Goal: Task Accomplishment & Management: Manage account settings

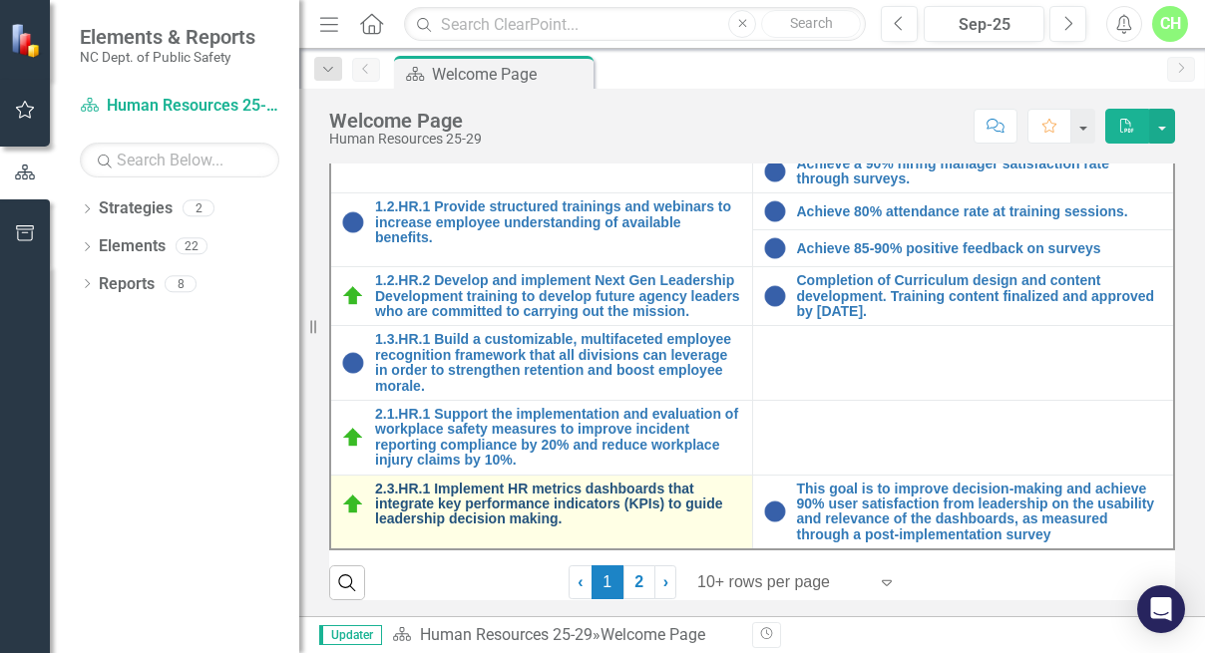
scroll to position [271, 0]
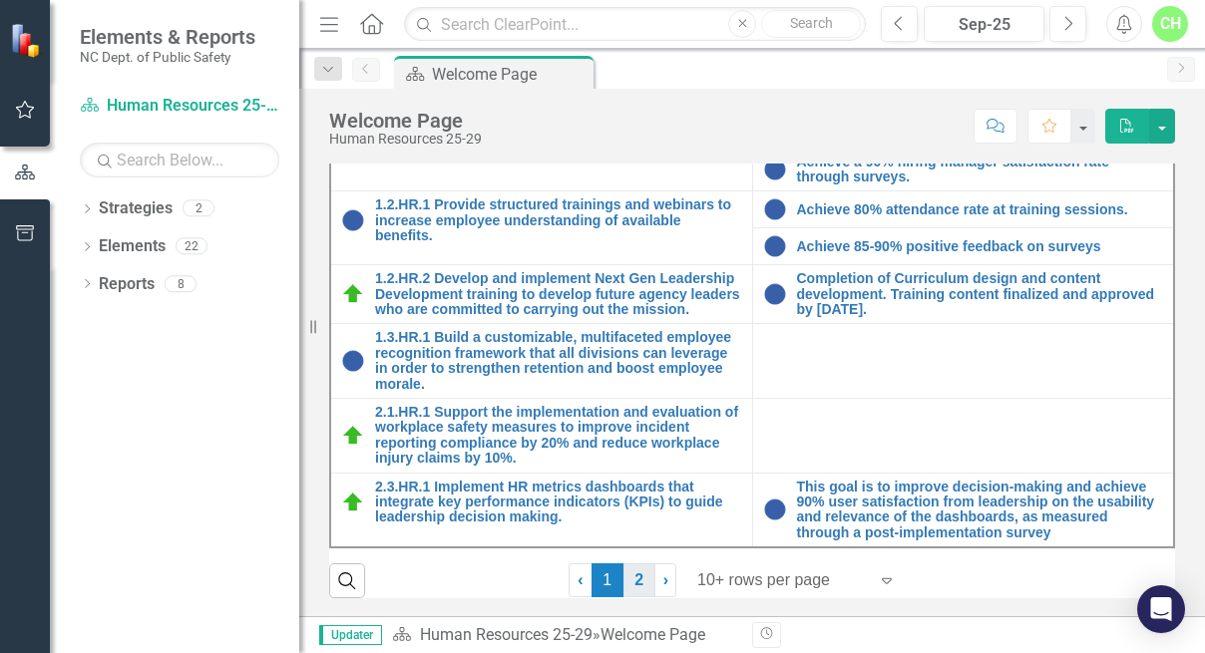
click at [633, 577] on link "2" at bounding box center [640, 581] width 32 height 34
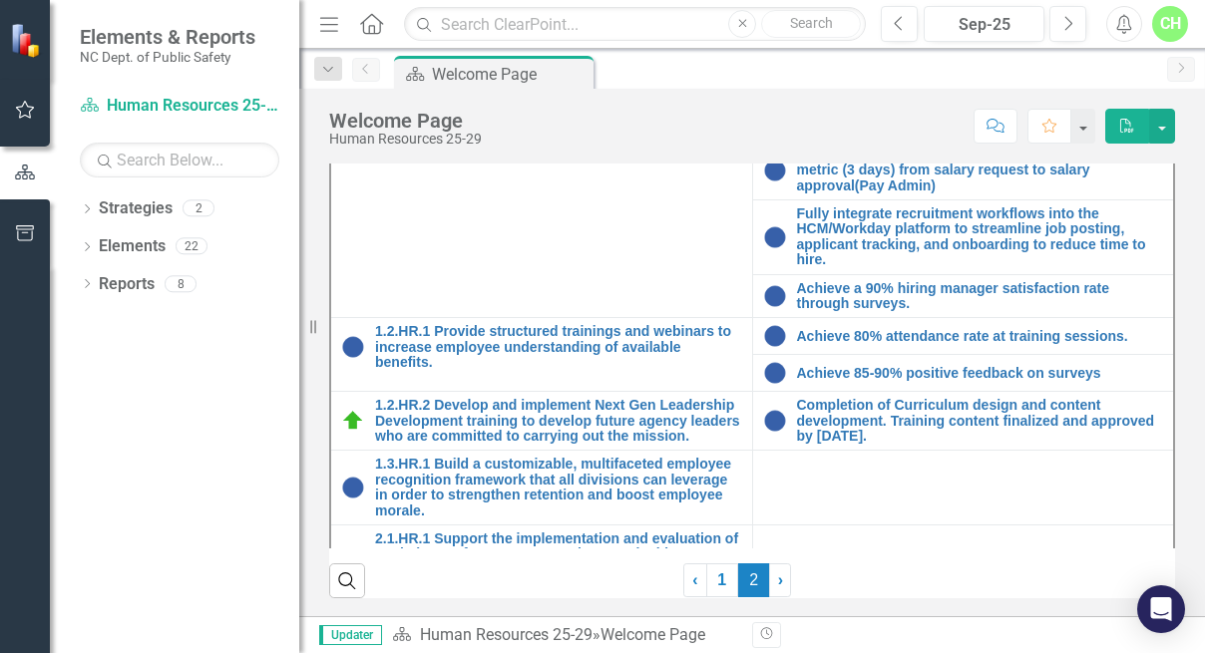
scroll to position [156, 0]
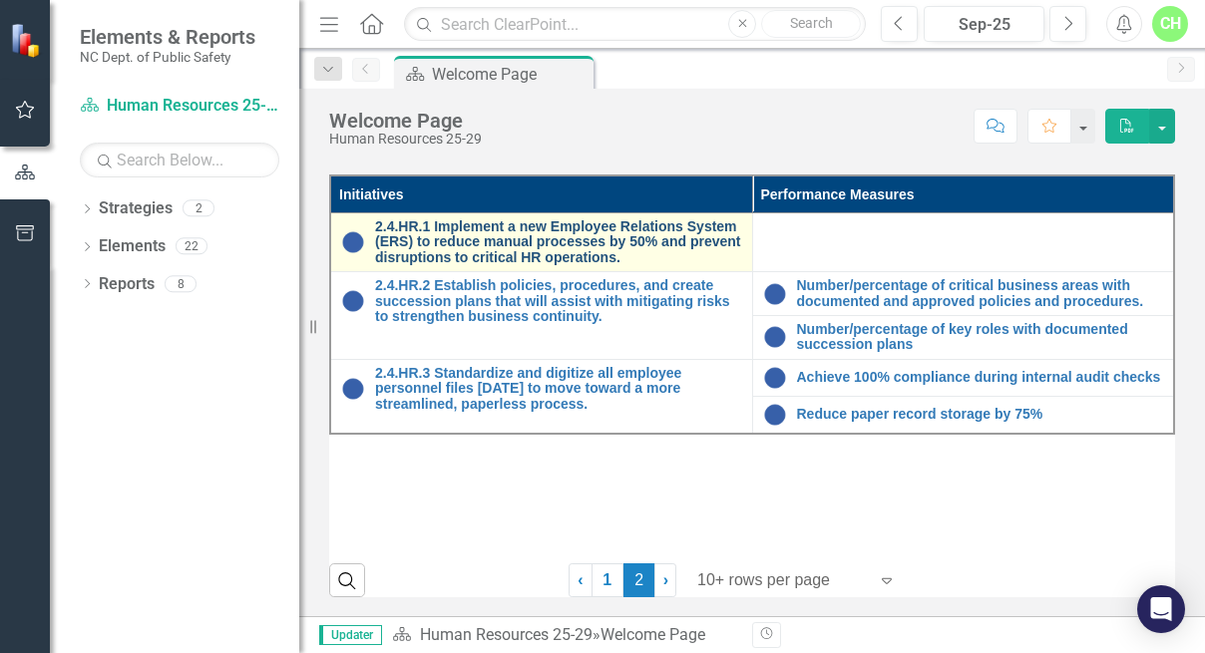
click at [658, 234] on link "2.4.HR.1 Implement a new Employee Relations System (ERS) to reduce manual proce…" at bounding box center [558, 242] width 367 height 46
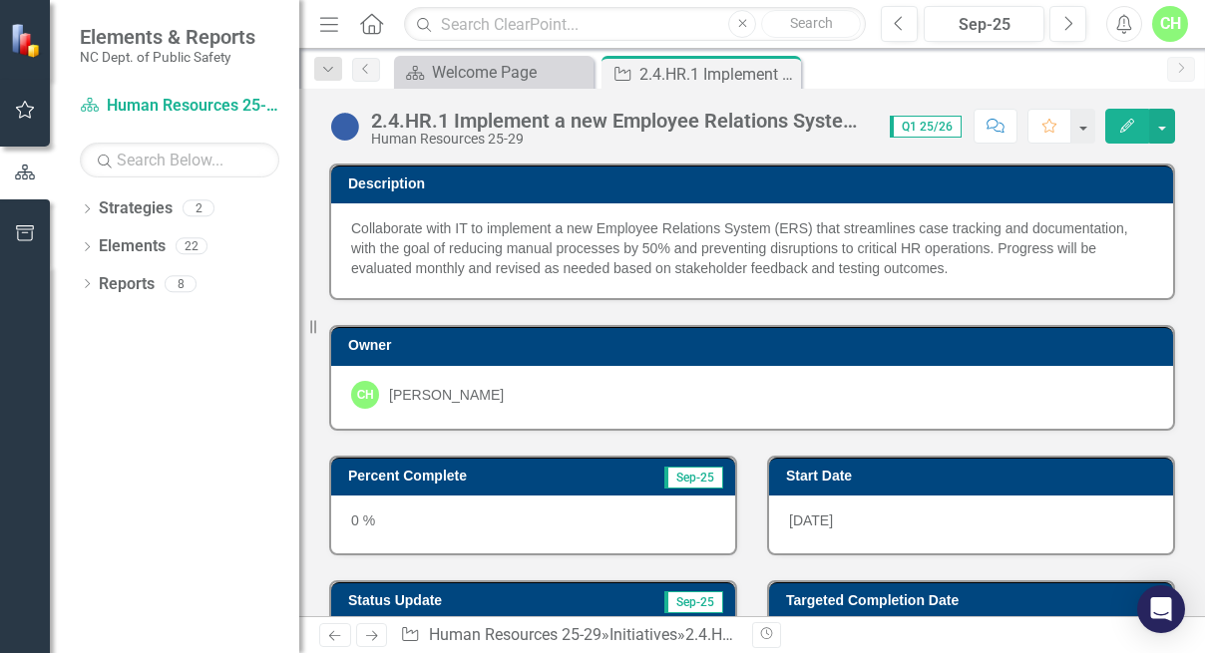
click at [447, 516] on div "0 %" at bounding box center [533, 525] width 404 height 58
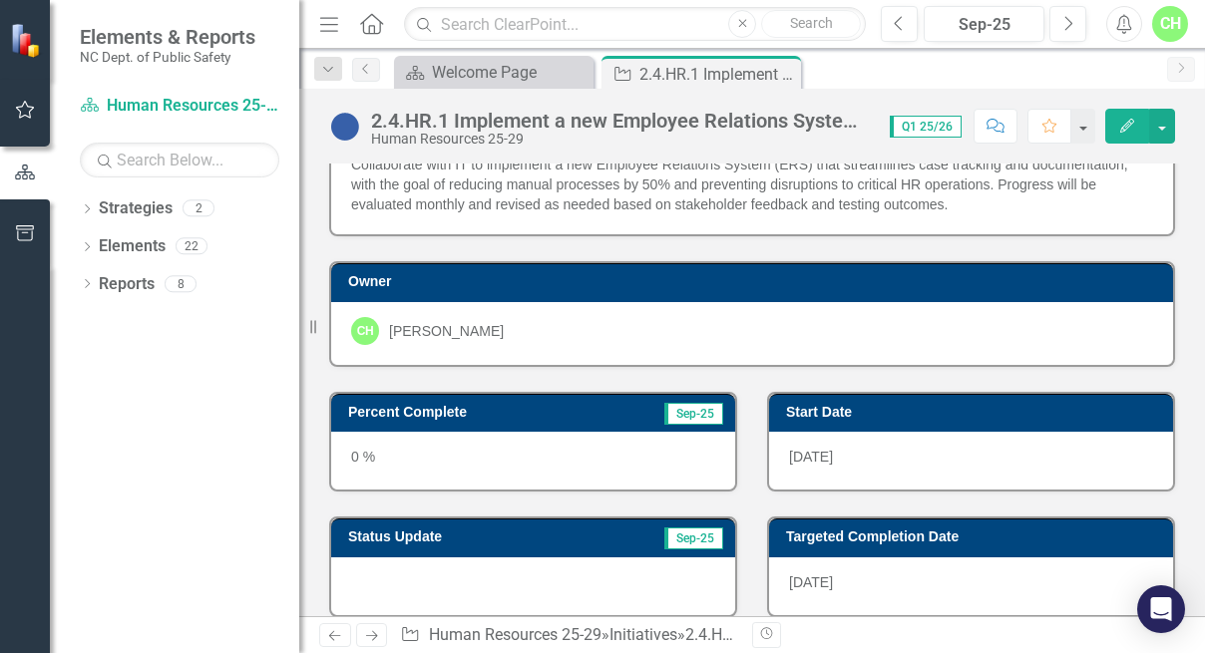
scroll to position [66, 0]
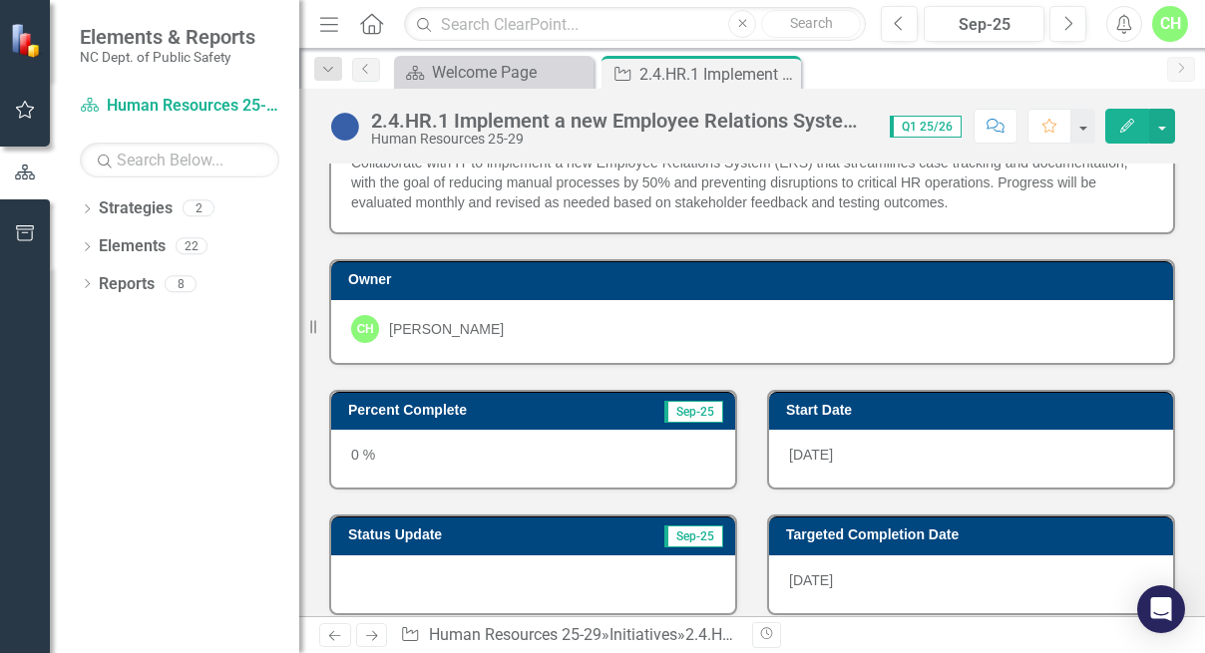
click at [1133, 119] on icon "Edit" at bounding box center [1127, 126] width 18 height 14
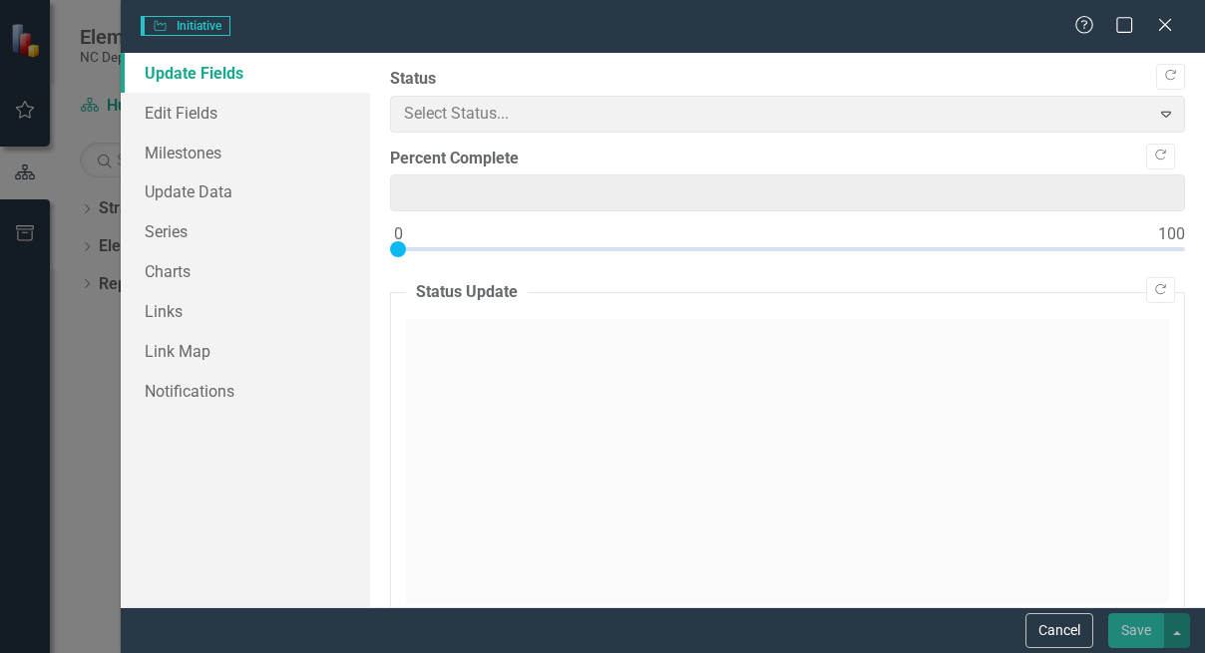
type input "0"
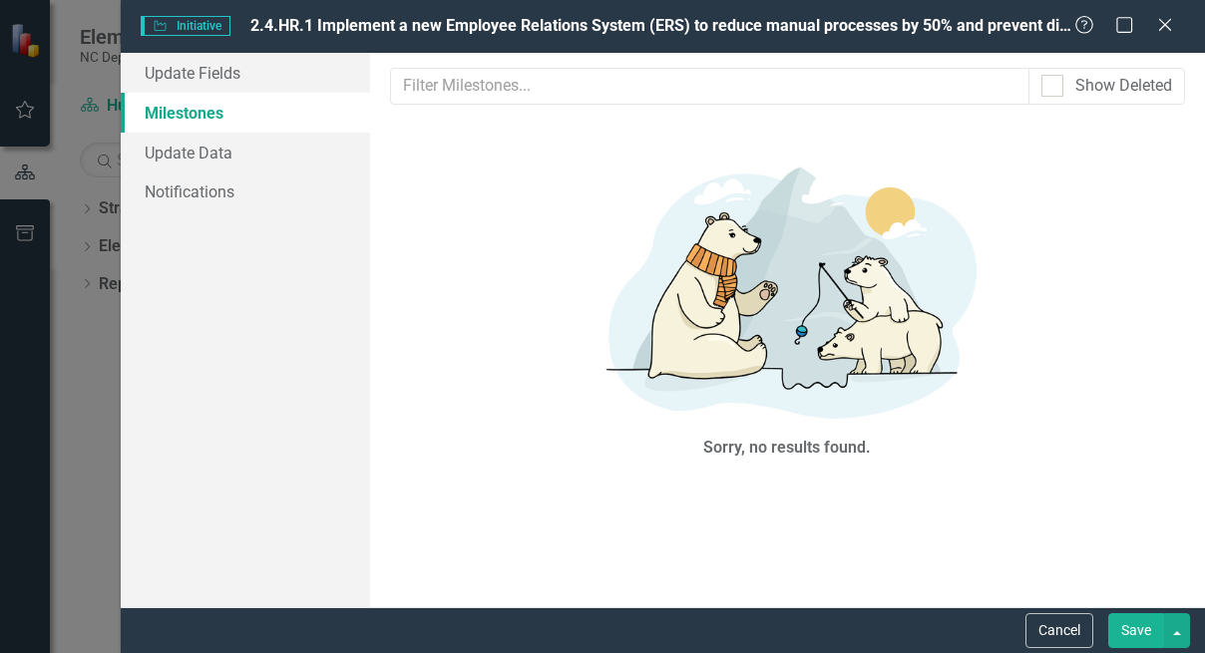
scroll to position [0, 0]
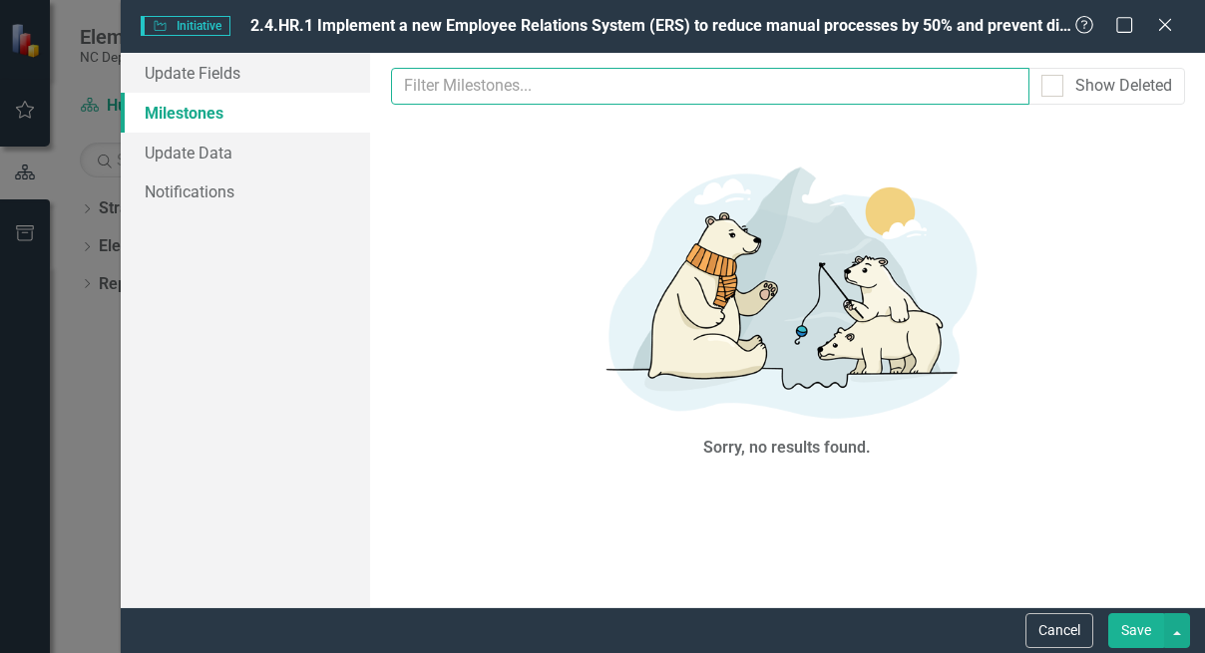
click at [483, 92] on input "text" at bounding box center [710, 86] width 638 height 37
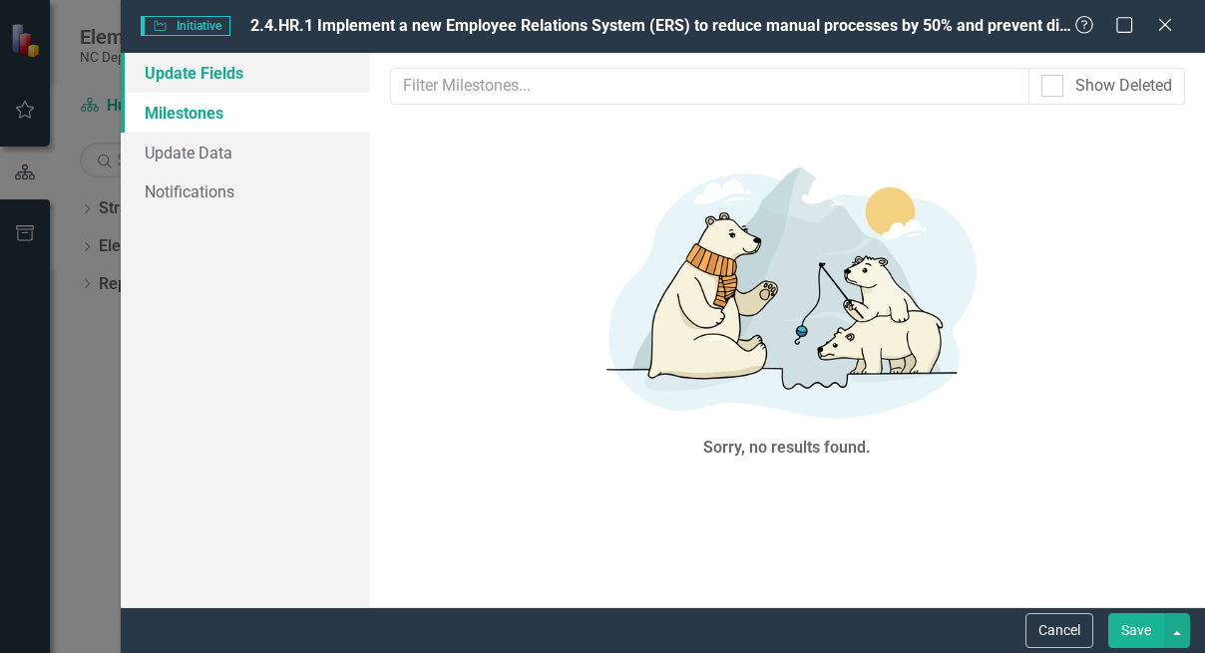
click at [139, 70] on link "Update Fields" at bounding box center [245, 73] width 249 height 40
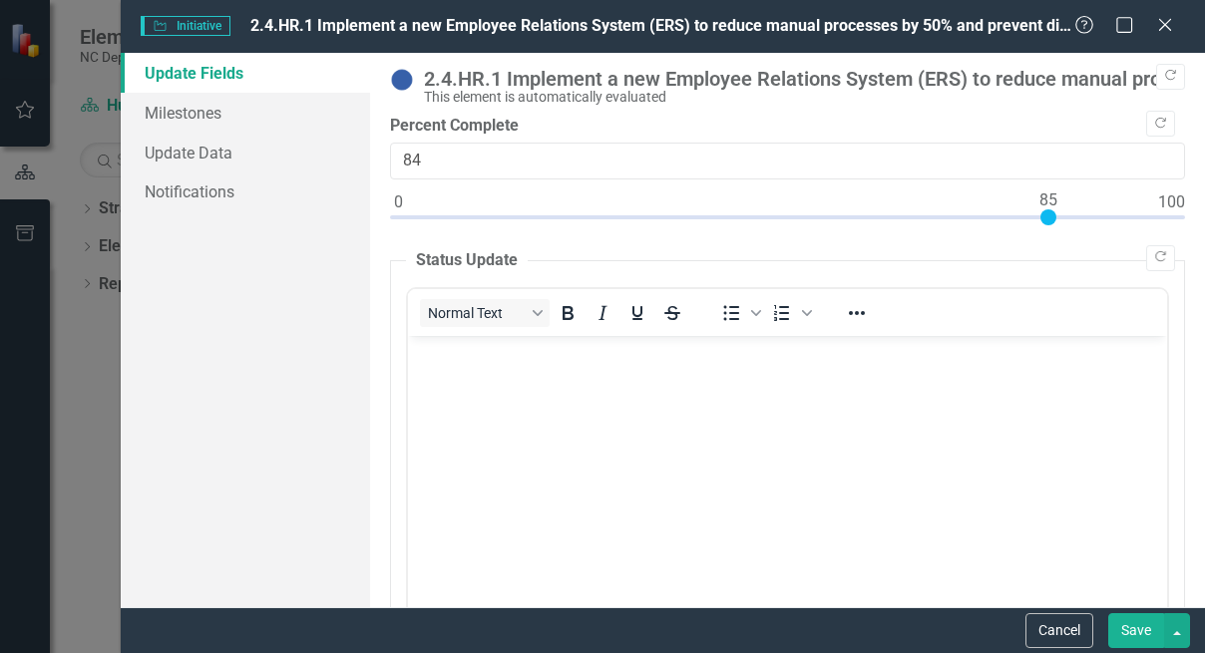
type input "85"
drag, startPoint x: 399, startPoint y: 212, endPoint x: 1053, endPoint y: 236, distance: 653.9
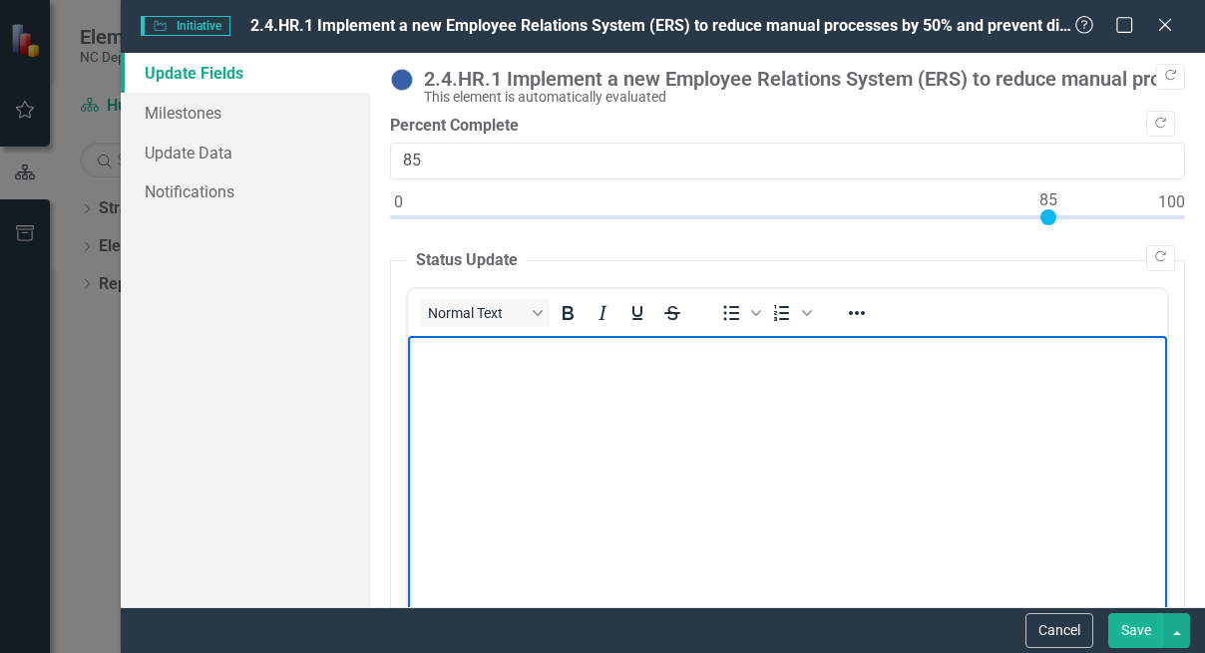
click at [440, 351] on p "Rich Text Area. Press ALT-0 for help." at bounding box center [786, 352] width 749 height 24
click at [441, 351] on p "Rich Text Area. Press ALT-0 for help." at bounding box center [786, 352] width 749 height 24
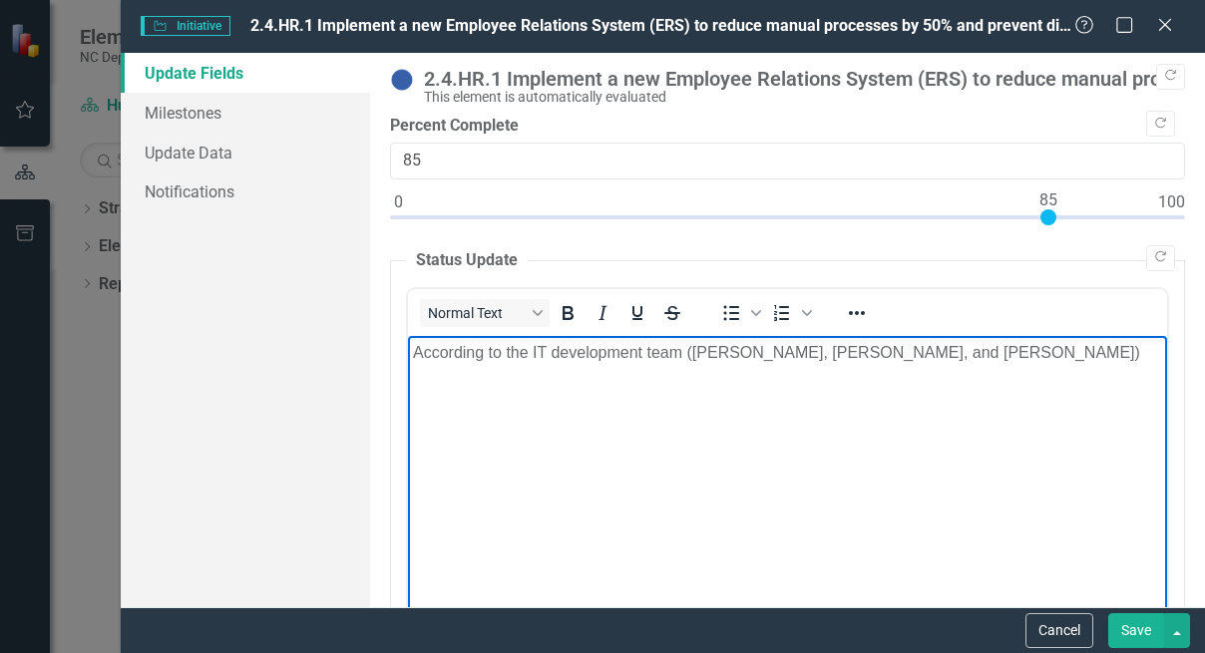
click at [422, 347] on p "According to the IT development team ([PERSON_NAME], [PERSON_NAME], and [PERSON…" at bounding box center [786, 352] width 749 height 24
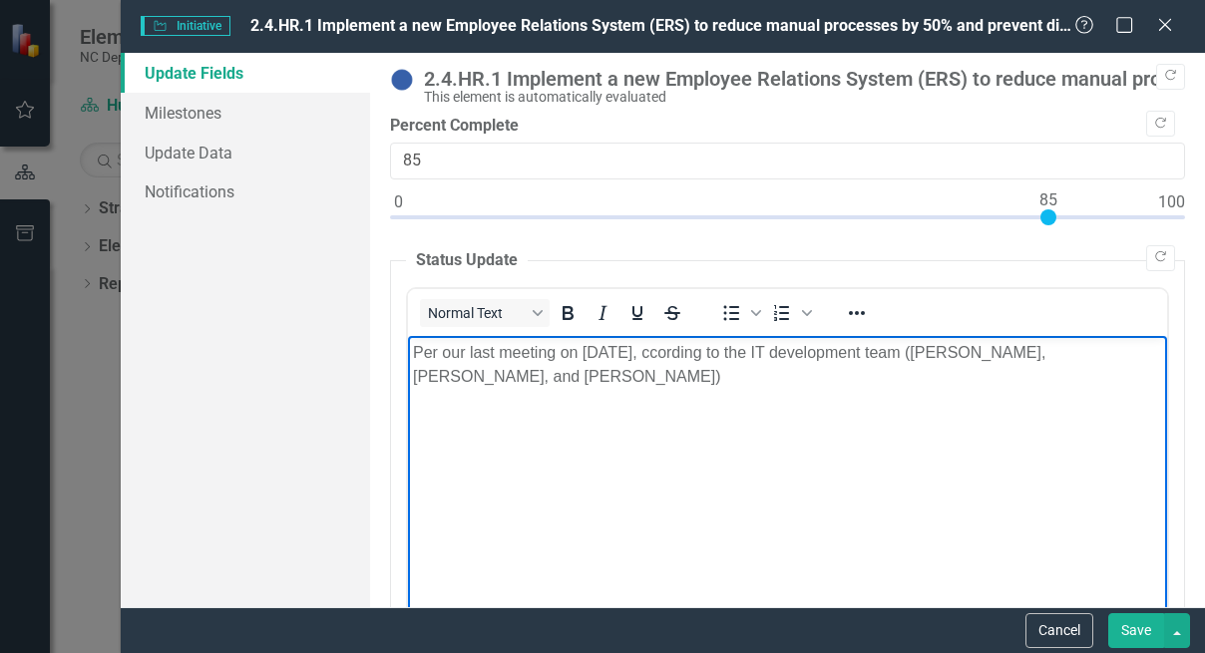
click at [466, 350] on p "Per our last meeting on [DATE], ccording to the IT development team ([PERSON_NA…" at bounding box center [786, 364] width 749 height 48
click at [811, 349] on p "Per my last meeting on [DATE], ccording to the IT development team ([PERSON_NAM…" at bounding box center [786, 364] width 749 height 48
click at [624, 373] on p "Per my last meeting on [DATE], with the IT development team ([PERSON_NAME], [PE…" at bounding box center [786, 364] width 749 height 48
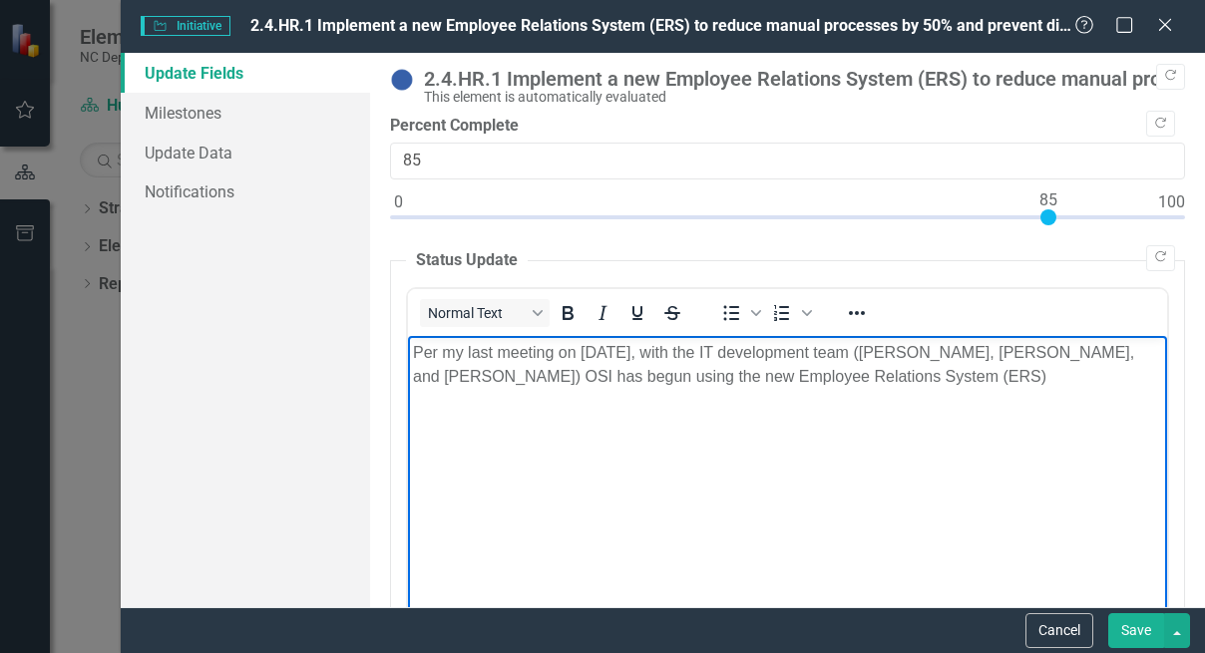
drag, startPoint x: 731, startPoint y: 375, endPoint x: 743, endPoint y: 383, distance: 14.4
click at [735, 375] on p "Per my last meeting on [DATE], with the IT development team ([PERSON_NAME], [PE…" at bounding box center [786, 364] width 749 height 48
drag, startPoint x: 1080, startPoint y: 370, endPoint x: 1098, endPoint y: 387, distance: 24.7
click at [1088, 375] on p "Per my last meeting on [DATE], with the IT development team ([PERSON_NAME], [PE…" at bounding box center [786, 364] width 749 height 48
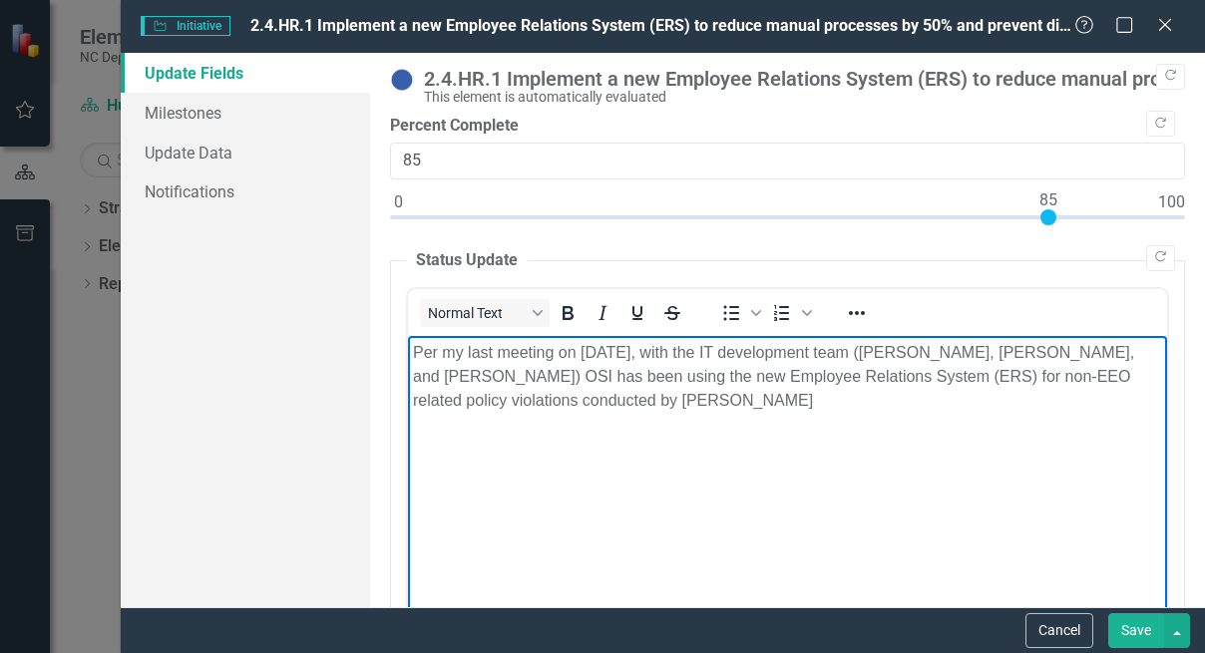
click at [617, 401] on p "Per my last meeting on [DATE], with the IT development team ([PERSON_NAME], [PE…" at bounding box center [786, 376] width 749 height 72
click at [907, 399] on p "Per my last meeting on [DATE], with the IT development team ([PERSON_NAME], [PE…" at bounding box center [786, 376] width 749 height 72
click at [794, 349] on p "Per my last meeting on [DATE], with the IT development team ([PERSON_NAME], [PE…" at bounding box center [786, 376] width 749 height 72
click at [904, 401] on p "Per my last meeting on [DATE], with the IT development team ([PERSON_NAME], [PE…" at bounding box center [786, 376] width 749 height 72
drag, startPoint x: 1082, startPoint y: 400, endPoint x: 1113, endPoint y: 427, distance: 41.0
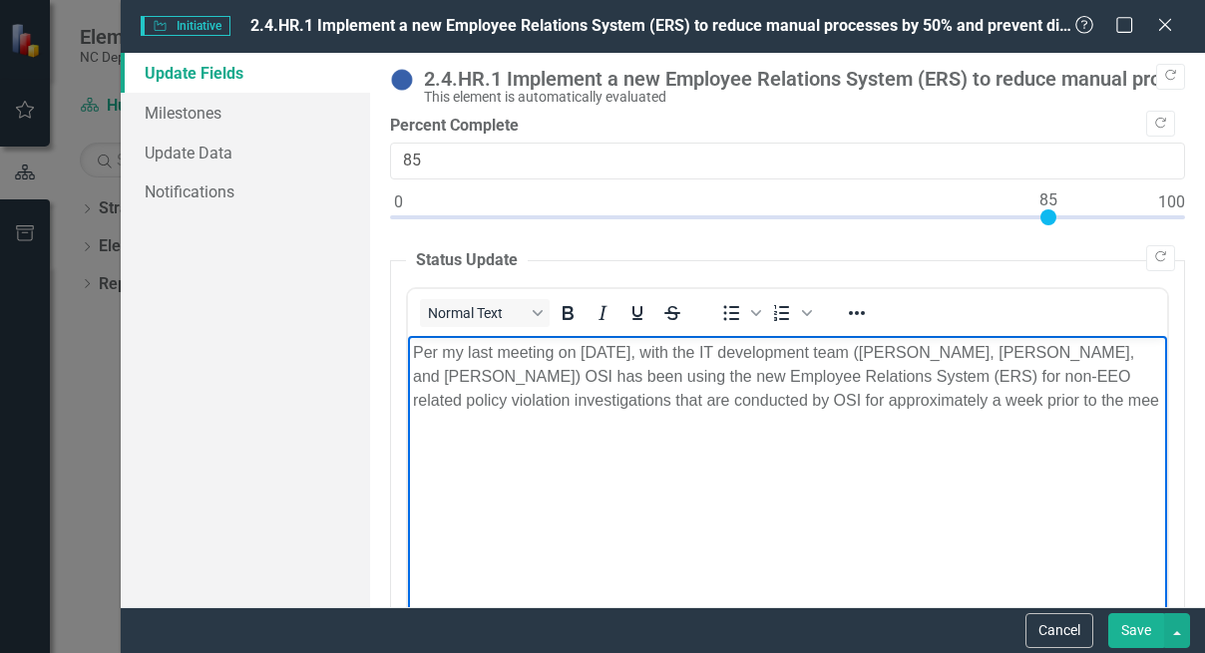
click at [1113, 412] on p "Per my last meeting on [DATE], with the IT development team ([PERSON_NAME], [PE…" at bounding box center [786, 376] width 749 height 72
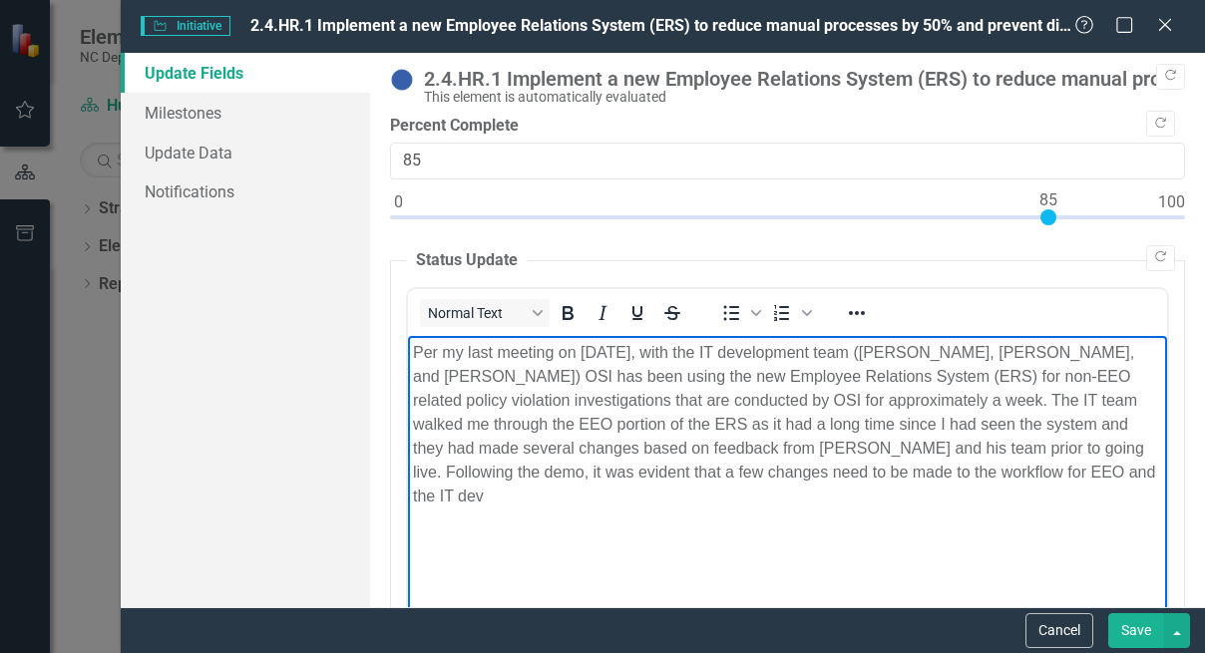
click at [822, 353] on p "Per my last meeting on [DATE], with the IT development team ([PERSON_NAME], [PE…" at bounding box center [786, 424] width 749 height 168
click at [912, 349] on p "Per my last meeting on [DATE], with the IT Development team ([PERSON_NAME], [PE…" at bounding box center [786, 424] width 749 height 168
click at [466, 493] on p "Per my last meeting on [DATE], with the IT Development Team ([PERSON_NAME], [PE…" at bounding box center [786, 424] width 749 height 168
drag, startPoint x: 486, startPoint y: 498, endPoint x: 498, endPoint y: 505, distance: 13.9
click at [493, 499] on p "Per my last meeting on [DATE], with the IT Development Team ([PERSON_NAME], [PE…" at bounding box center [786, 424] width 749 height 168
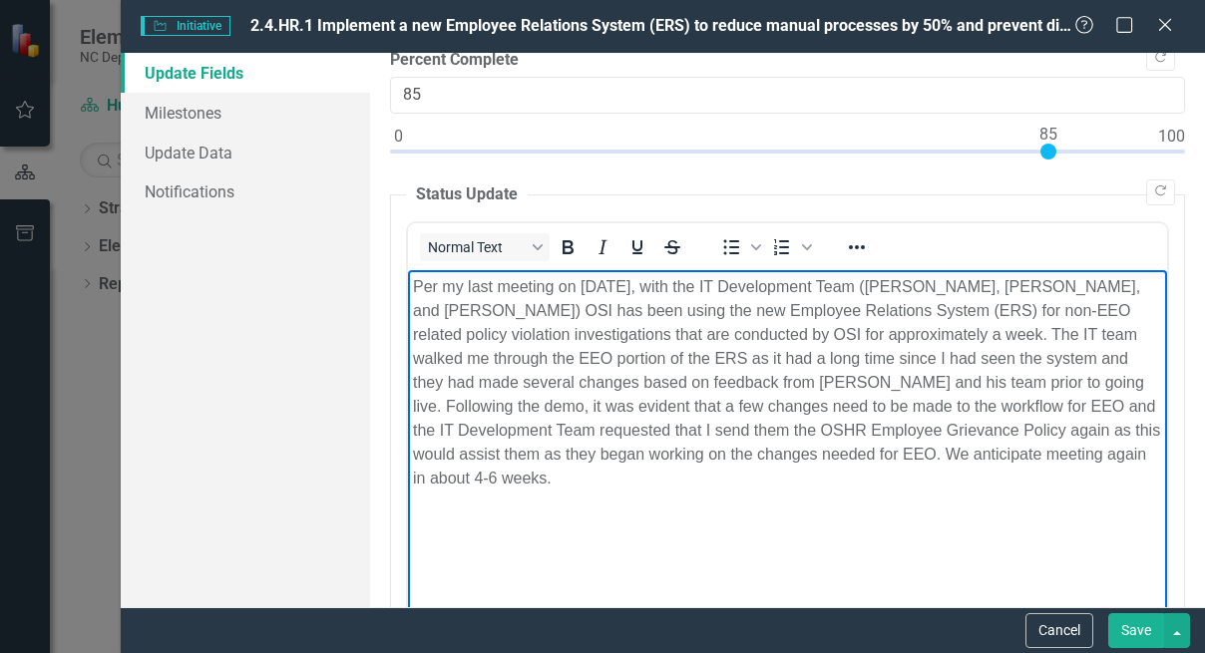
scroll to position [33, 0]
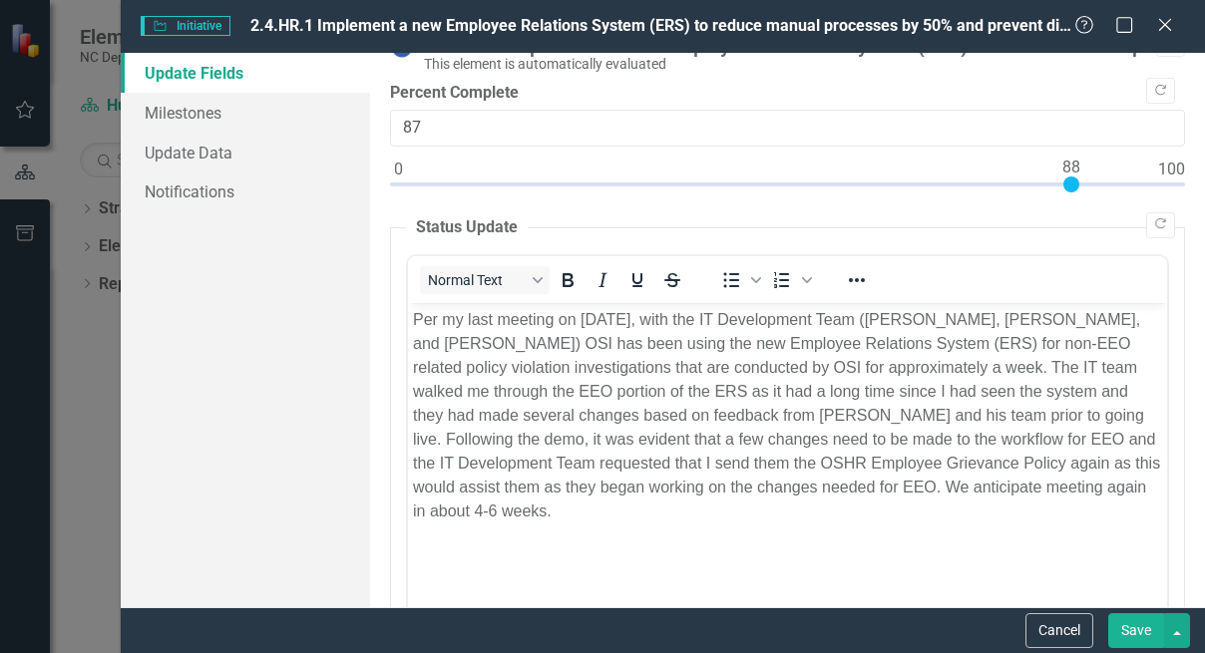
type input "88"
drag, startPoint x: 1051, startPoint y: 181, endPoint x: 1071, endPoint y: 184, distance: 21.2
click at [1071, 184] on div at bounding box center [1071, 185] width 16 height 16
click at [1143, 628] on button "Save" at bounding box center [1136, 631] width 56 height 35
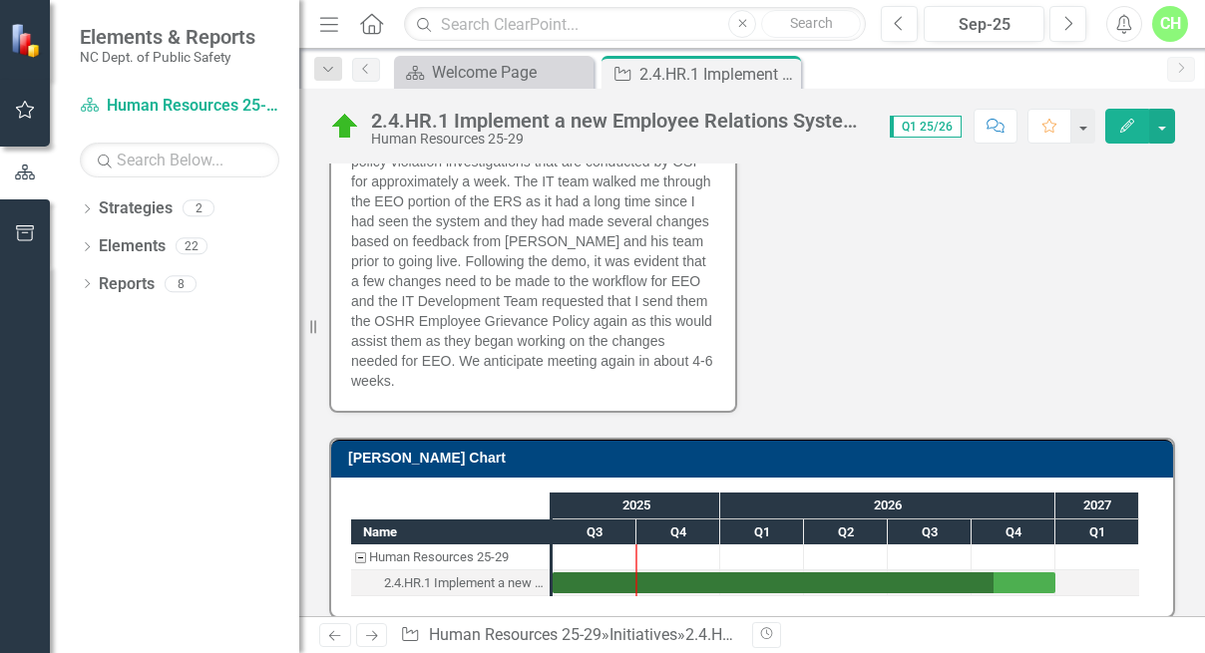
scroll to position [583, 0]
